Goal: Navigation & Orientation: Understand site structure

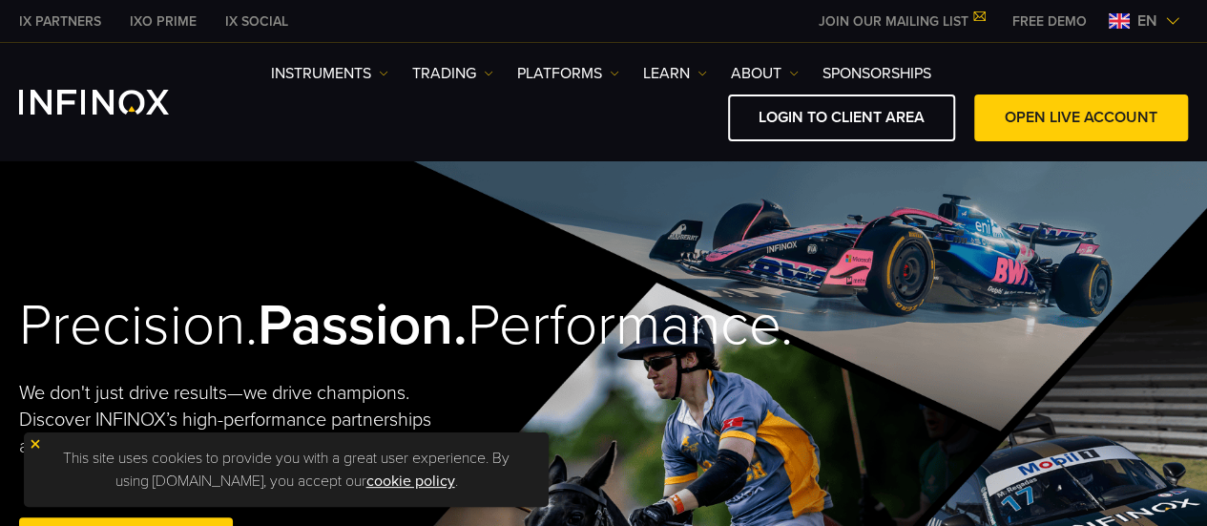
click at [1156, 18] on span "en" at bounding box center [1147, 21] width 35 height 23
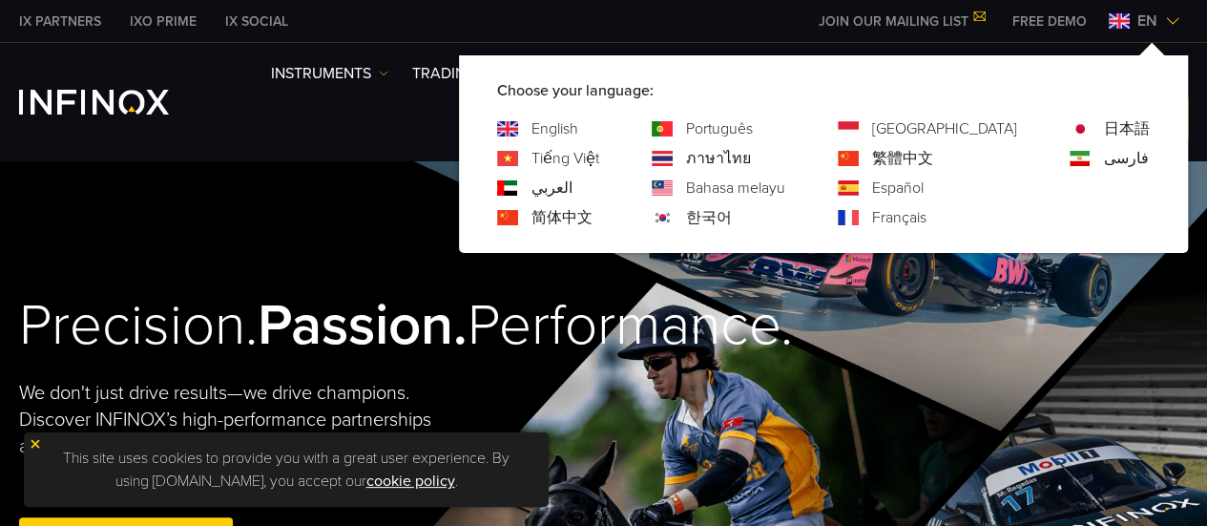
click at [933, 153] on link "繁體中文" at bounding box center [902, 158] width 61 height 23
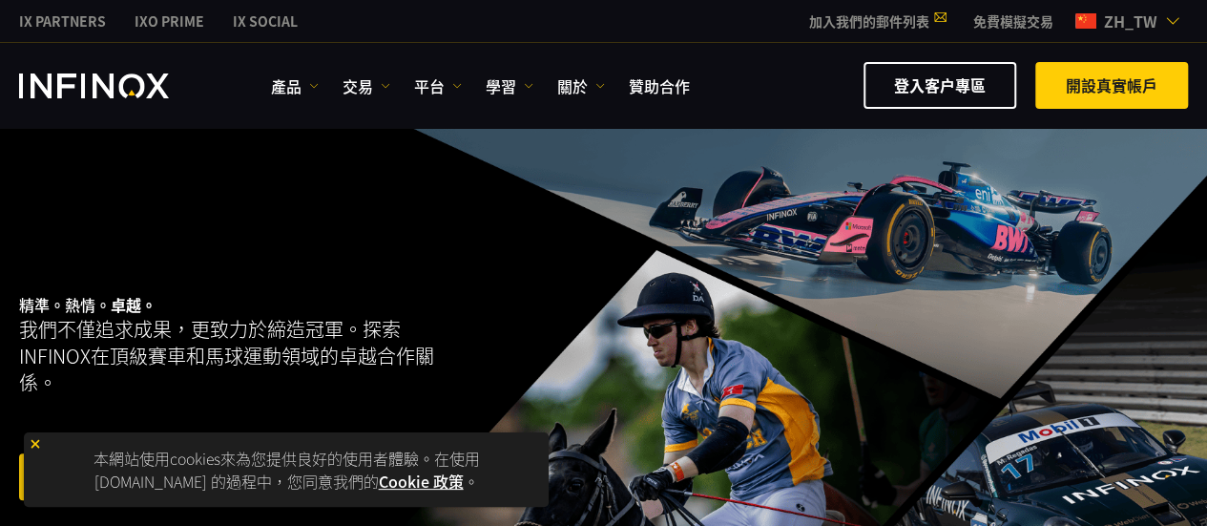
click at [90, 83] on img "INFINOX Logo" at bounding box center [94, 85] width 150 height 25
click at [1024, 25] on link "免費模擬交易" at bounding box center [1013, 21] width 109 height 20
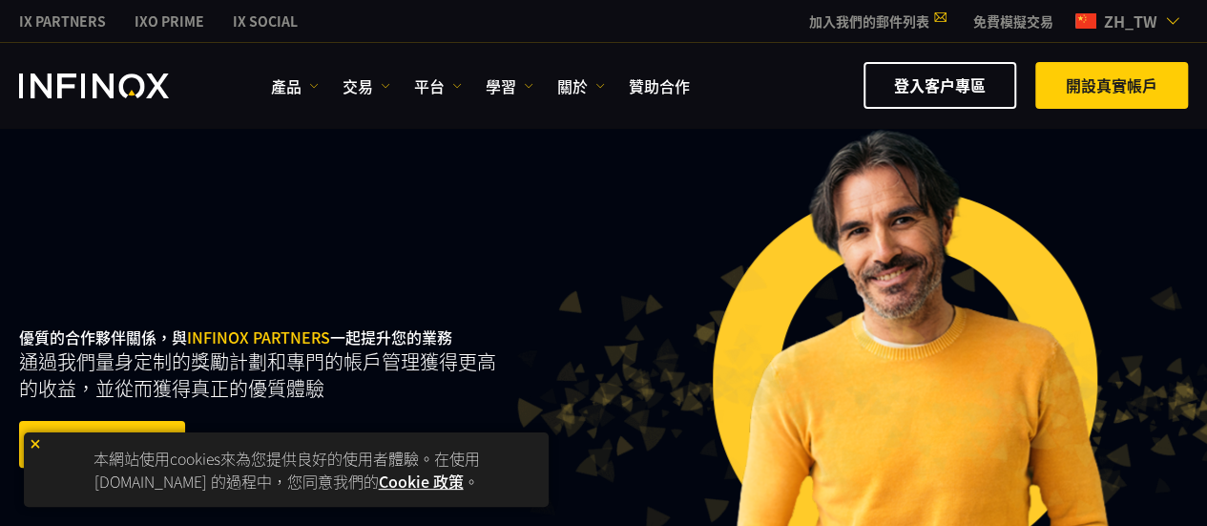
click at [1039, 21] on link "免費模擬交易" at bounding box center [1013, 21] width 109 height 20
click at [105, 90] on img "INFINOX Logo" at bounding box center [94, 85] width 150 height 25
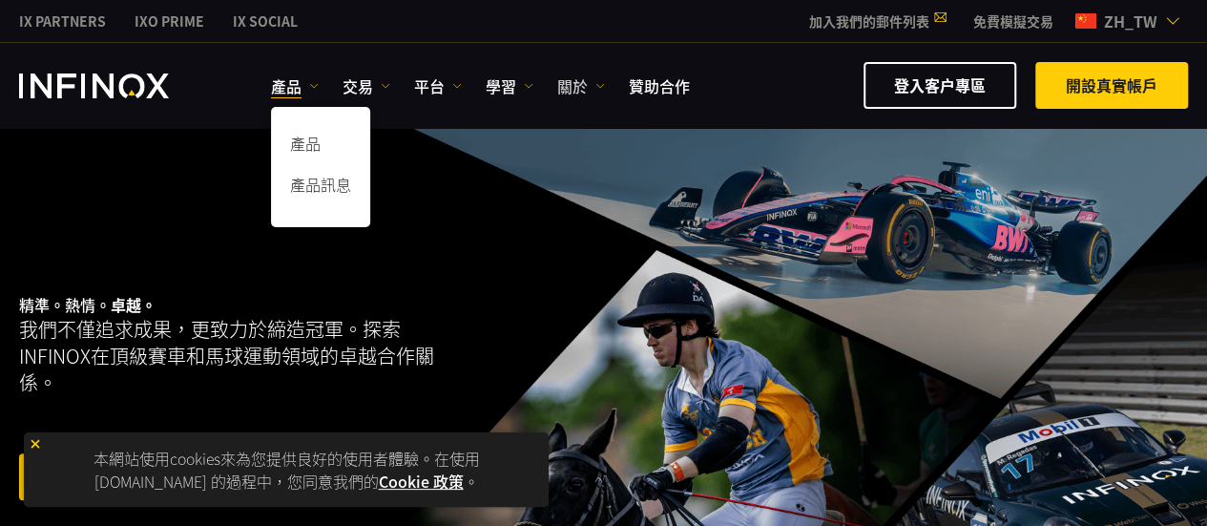
click at [580, 79] on link "關於" at bounding box center [581, 85] width 48 height 23
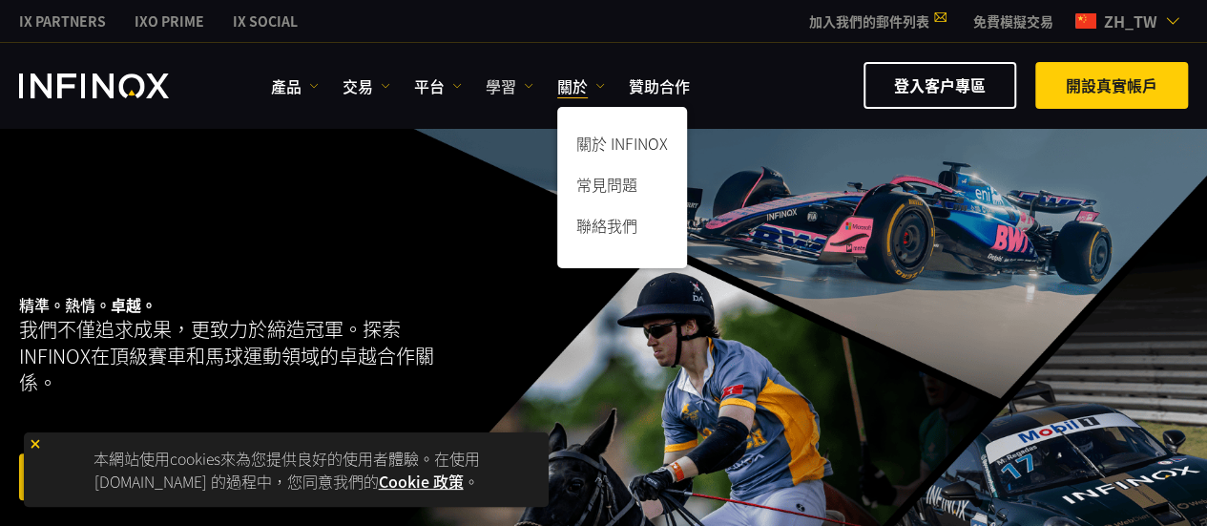
click at [504, 79] on link "學習" at bounding box center [510, 85] width 48 height 23
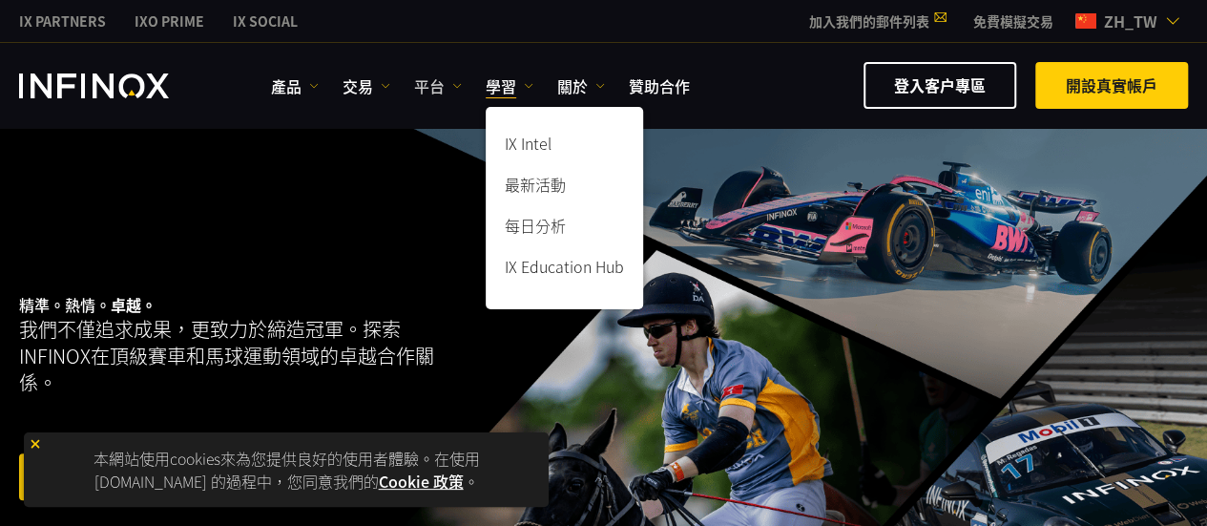
click at [437, 79] on link "平台" at bounding box center [438, 85] width 48 height 23
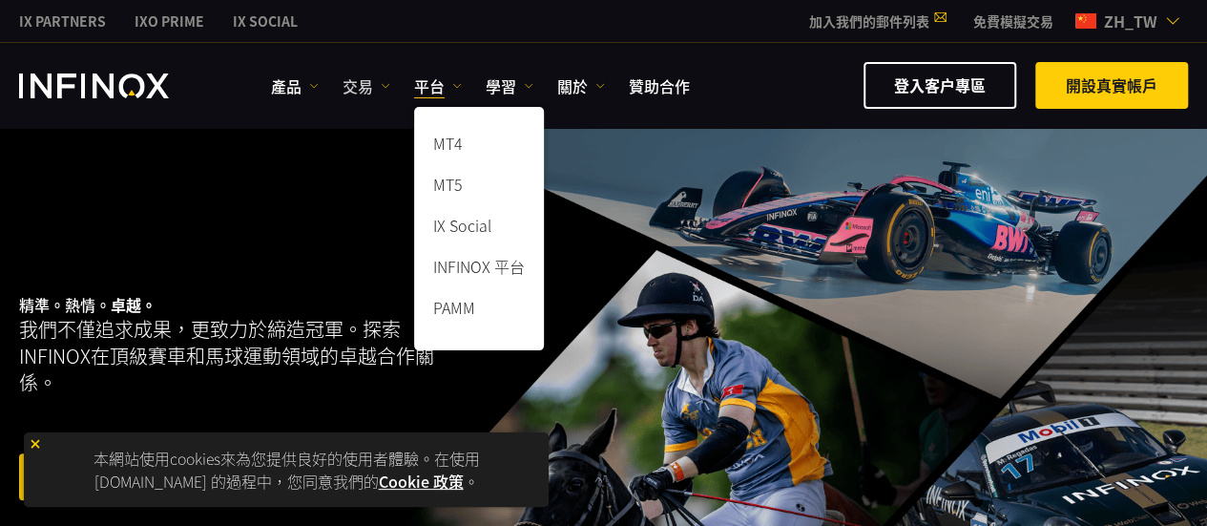
click at [364, 81] on link "交易" at bounding box center [367, 85] width 48 height 23
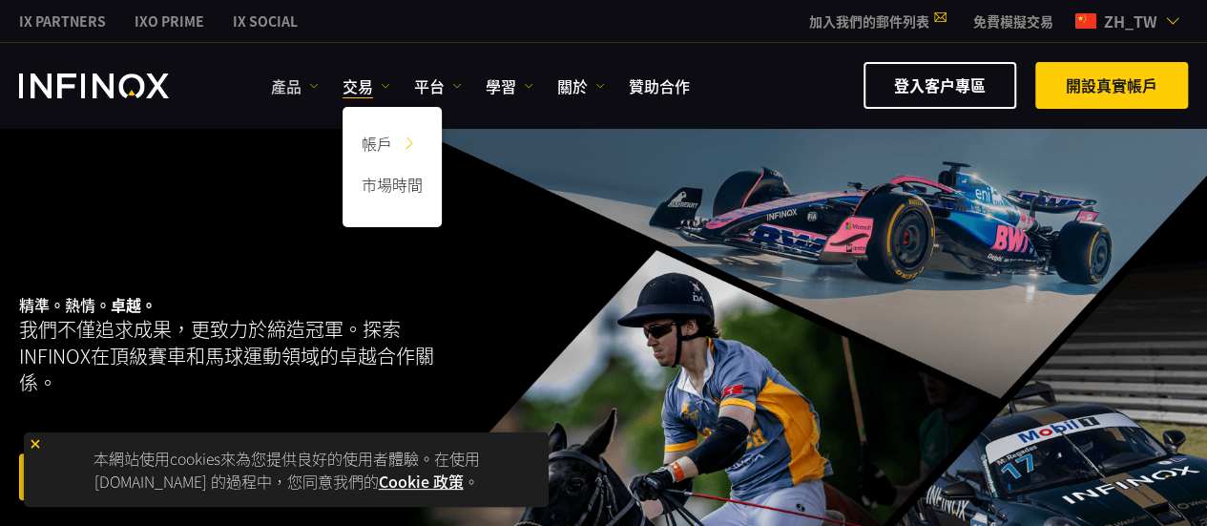
click at [299, 83] on link "產品" at bounding box center [295, 85] width 48 height 23
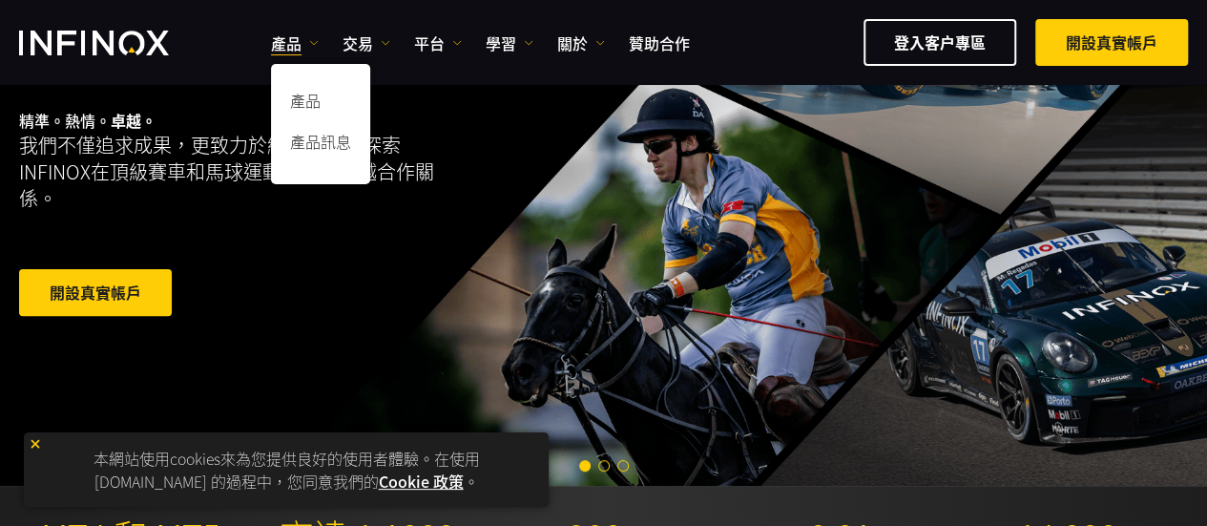
scroll to position [156, 0]
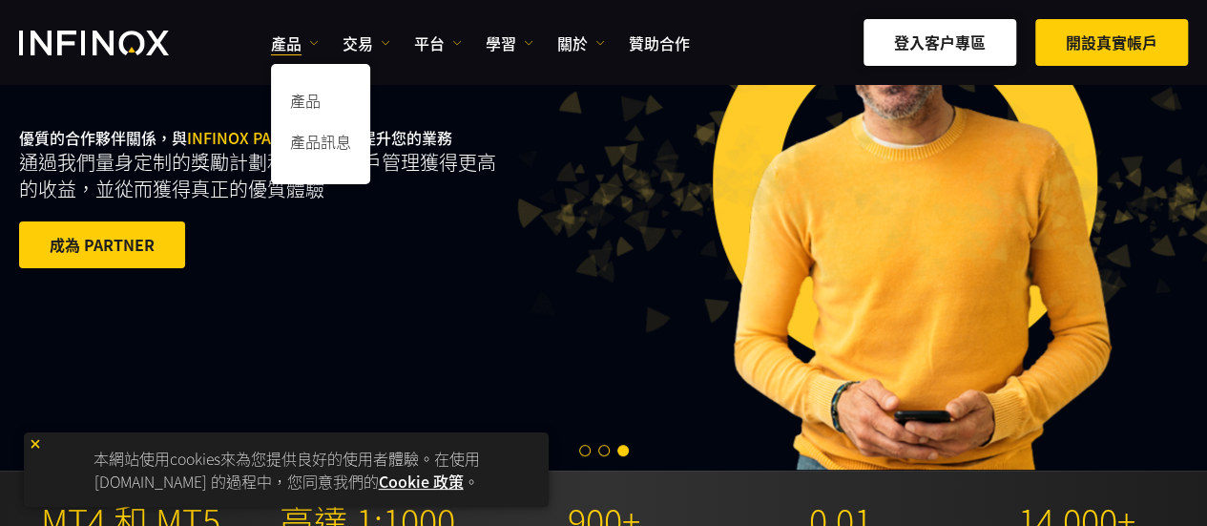
click at [904, 52] on link "登入客户專區" at bounding box center [940, 42] width 153 height 47
